Goal: Transaction & Acquisition: Purchase product/service

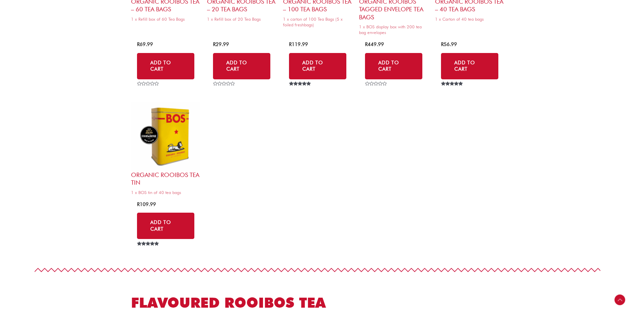
scroll to position [766, 0]
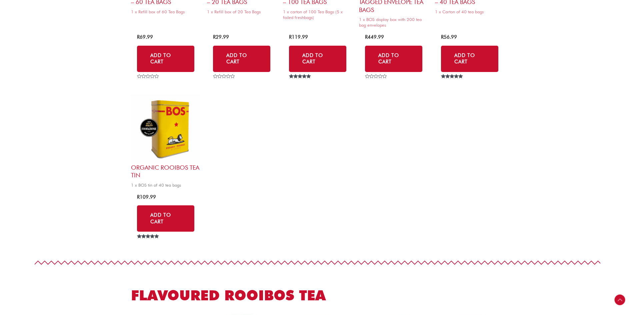
click at [168, 167] on h2 "Organic Rooibos Tea Tin" at bounding box center [165, 172] width 69 height 16
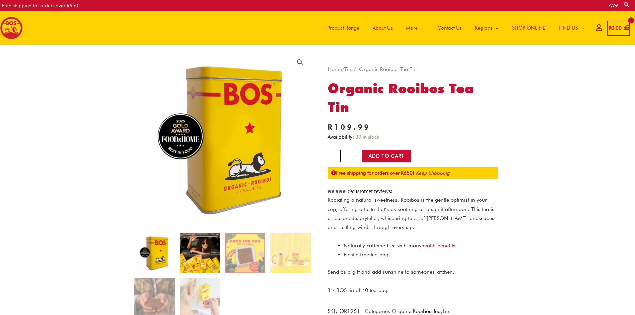
click at [219, 259] on img at bounding box center [200, 253] width 40 height 40
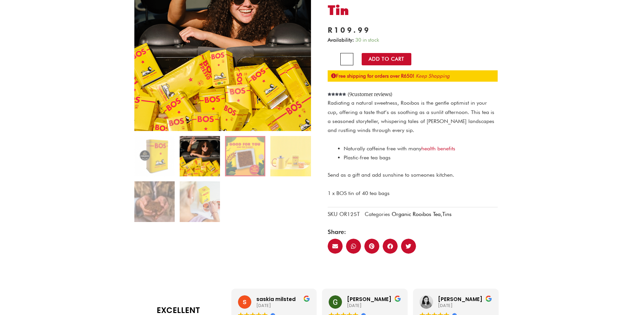
scroll to position [100, 0]
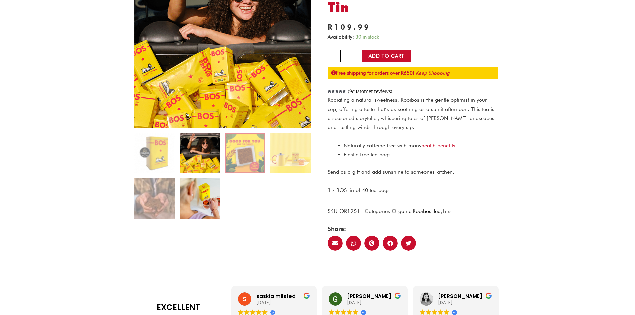
click at [188, 201] on img at bounding box center [200, 198] width 40 height 40
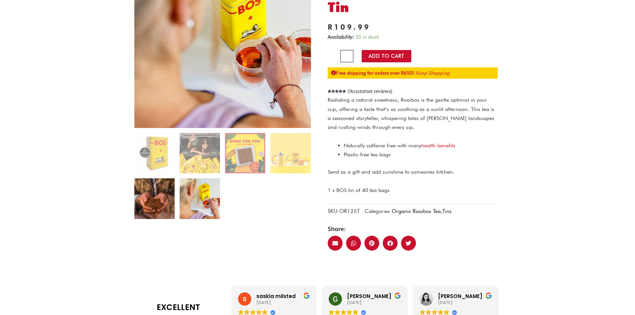
click at [151, 194] on img at bounding box center [154, 198] width 40 height 40
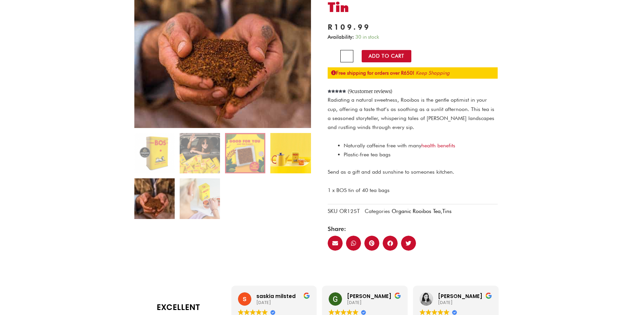
click at [277, 149] on img at bounding box center [290, 153] width 40 height 40
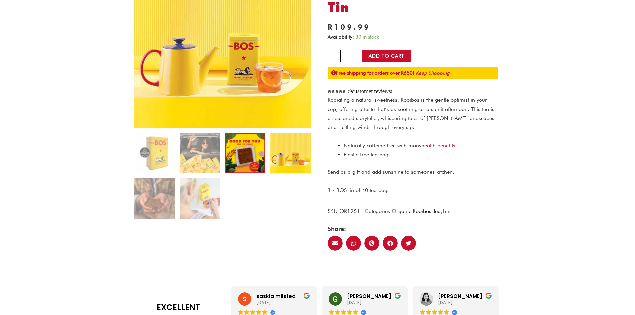
click at [240, 155] on img at bounding box center [245, 153] width 40 height 40
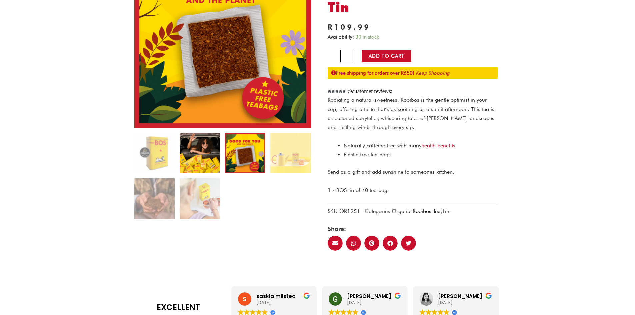
click at [202, 154] on img at bounding box center [200, 153] width 40 height 40
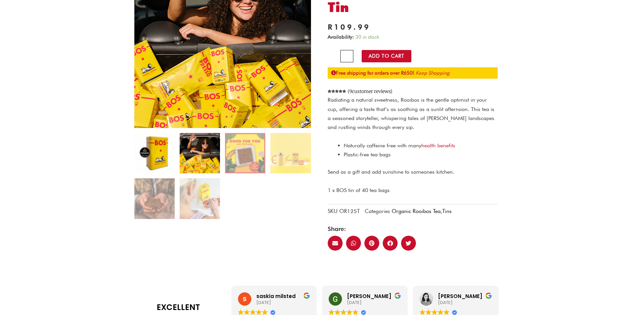
click at [155, 153] on img at bounding box center [154, 153] width 40 height 40
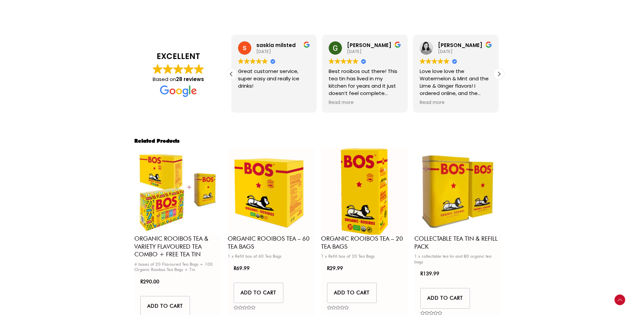
scroll to position [366, 0]
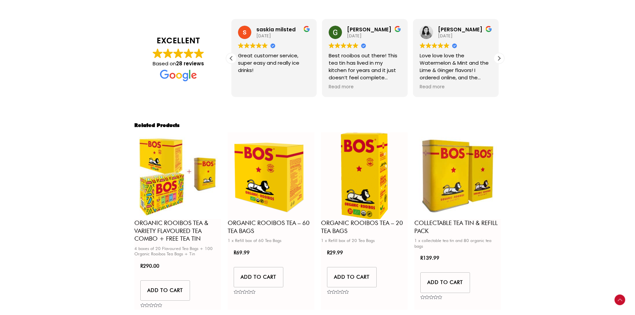
click at [179, 179] on img at bounding box center [177, 175] width 87 height 87
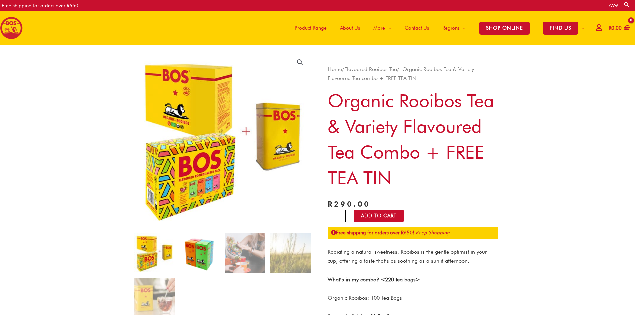
click at [192, 254] on img at bounding box center [200, 253] width 40 height 40
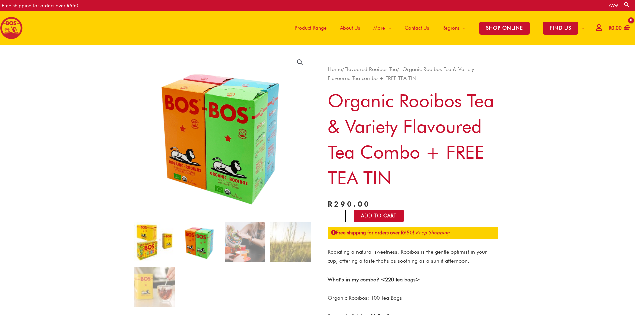
click at [161, 239] on img at bounding box center [154, 241] width 40 height 40
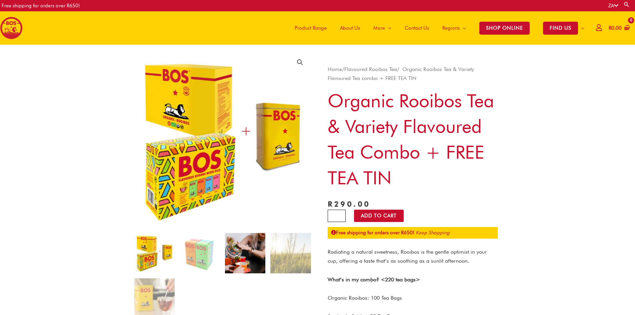
click at [238, 256] on img at bounding box center [245, 253] width 40 height 40
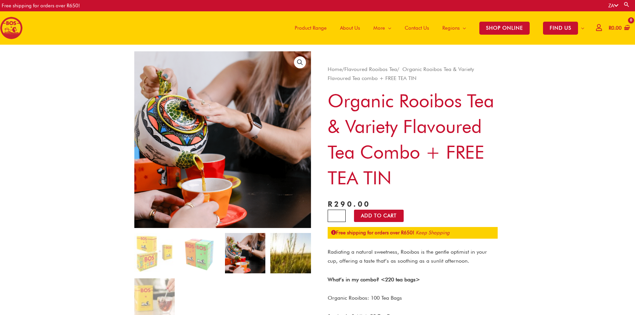
click at [288, 253] on img at bounding box center [290, 253] width 40 height 40
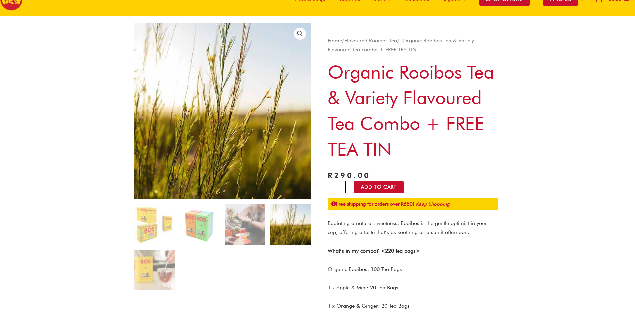
scroll to position [67, 0]
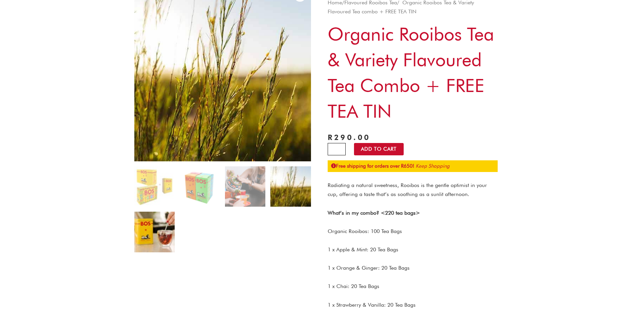
click at [148, 226] on img at bounding box center [154, 232] width 40 height 40
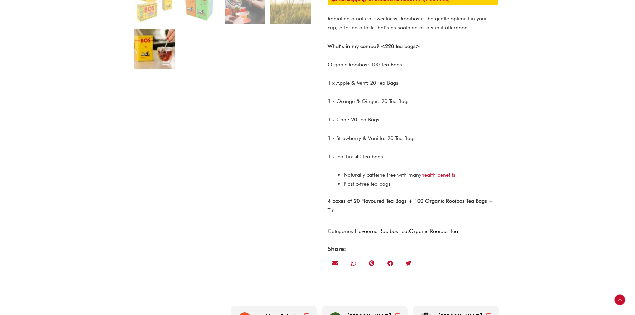
scroll to position [200, 0]
